Goal: Browse casually

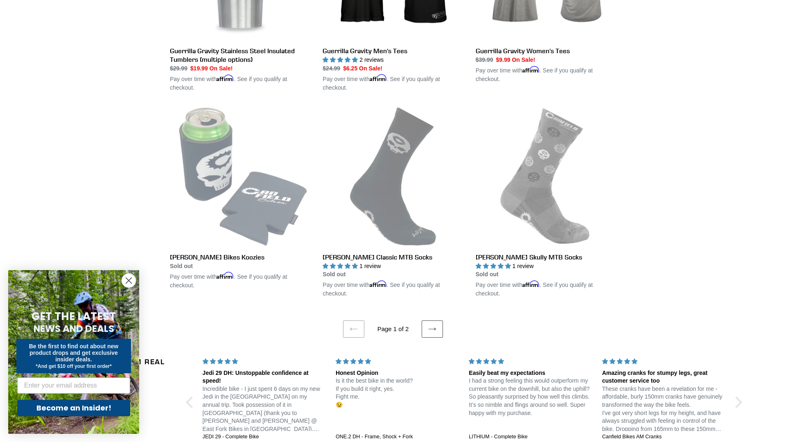
scroll to position [1795, 0]
